Goal: Task Accomplishment & Management: Use online tool/utility

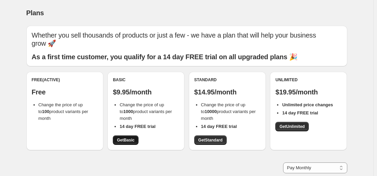
click at [129, 141] on span "Get Basic" at bounding box center [126, 139] width 18 height 5
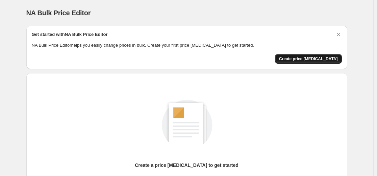
click at [298, 59] on span "Create price [MEDICAL_DATA]" at bounding box center [308, 58] width 59 height 5
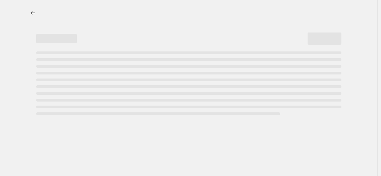
select select "percentage"
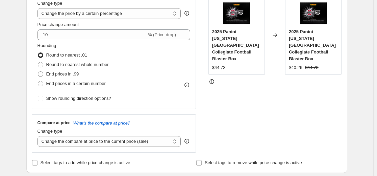
scroll to position [145, 0]
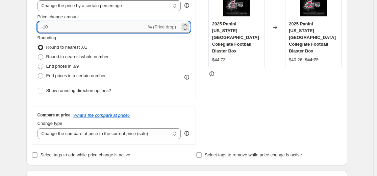
click at [125, 26] on input "-10" at bounding box center [92, 27] width 109 height 11
type input "-1"
type input "-30"
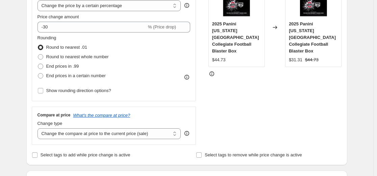
click at [297, 100] on div "STOREFRONT EXAMPLE 2025 Panini [US_STATE][GEOGRAPHIC_DATA] Collegiate Football …" at bounding box center [276, 62] width 134 height 166
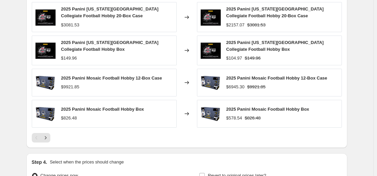
scroll to position [507, 0]
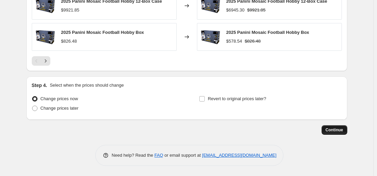
click at [331, 133] on button "Continue" at bounding box center [335, 129] width 26 height 9
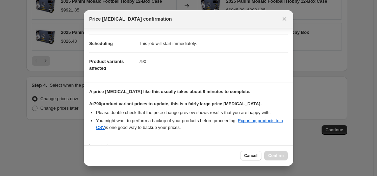
scroll to position [104, 0]
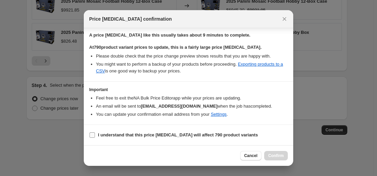
click at [153, 134] on b "I understand that this price [MEDICAL_DATA] will affect 790 product variants" at bounding box center [178, 134] width 160 height 5
click at [95, 134] on input "I understand that this price [MEDICAL_DATA] will affect 790 product variants" at bounding box center [92, 134] width 5 height 5
checkbox input "true"
click at [278, 156] on span "Confirm" at bounding box center [276, 155] width 16 height 5
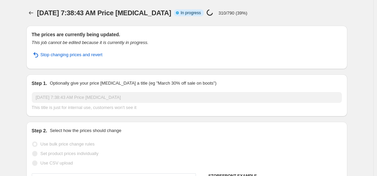
click at [260, 14] on div "[DATE] 7:38:43 AM Price [MEDICAL_DATA] Info Partially complete In progress Pric…" at bounding box center [166, 12] width 258 height 9
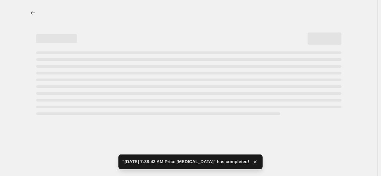
select select "percentage"
